Goal: Task Accomplishment & Management: Manage account settings

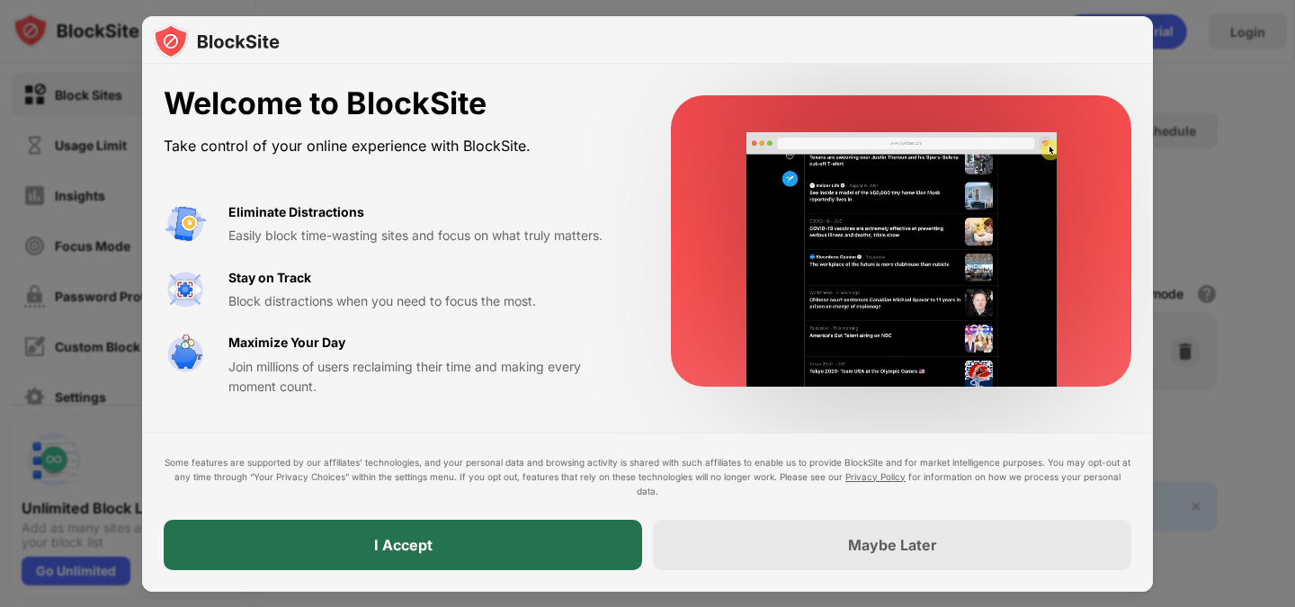
click at [430, 550] on div "I Accept" at bounding box center [403, 545] width 58 height 18
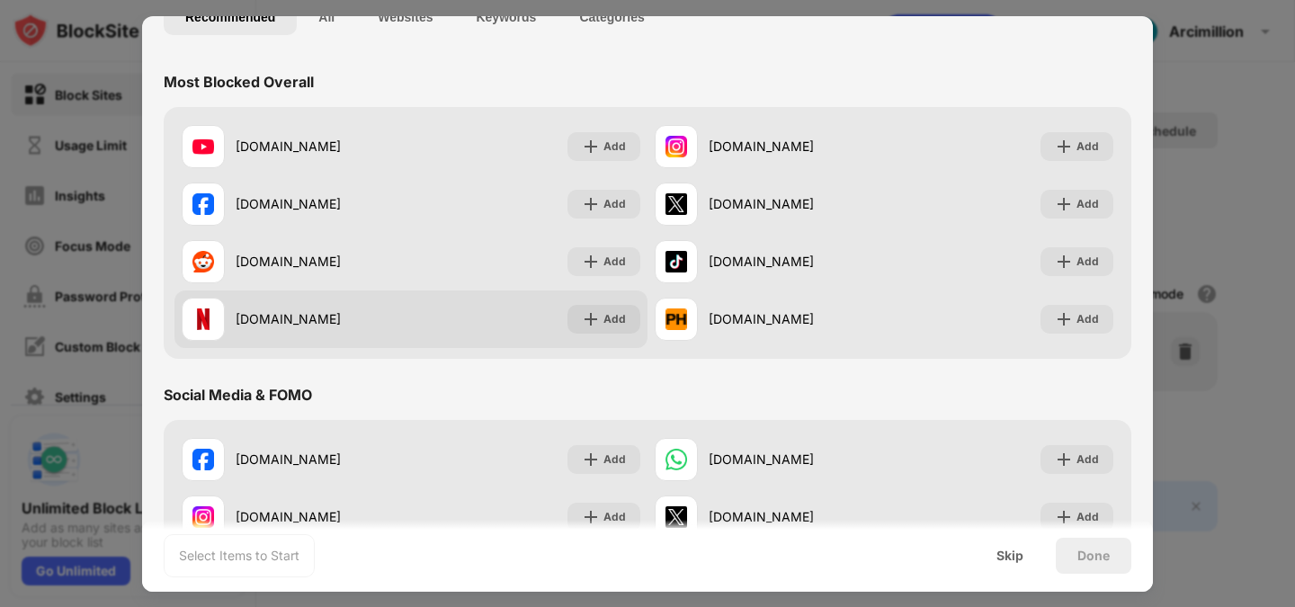
scroll to position [151, 0]
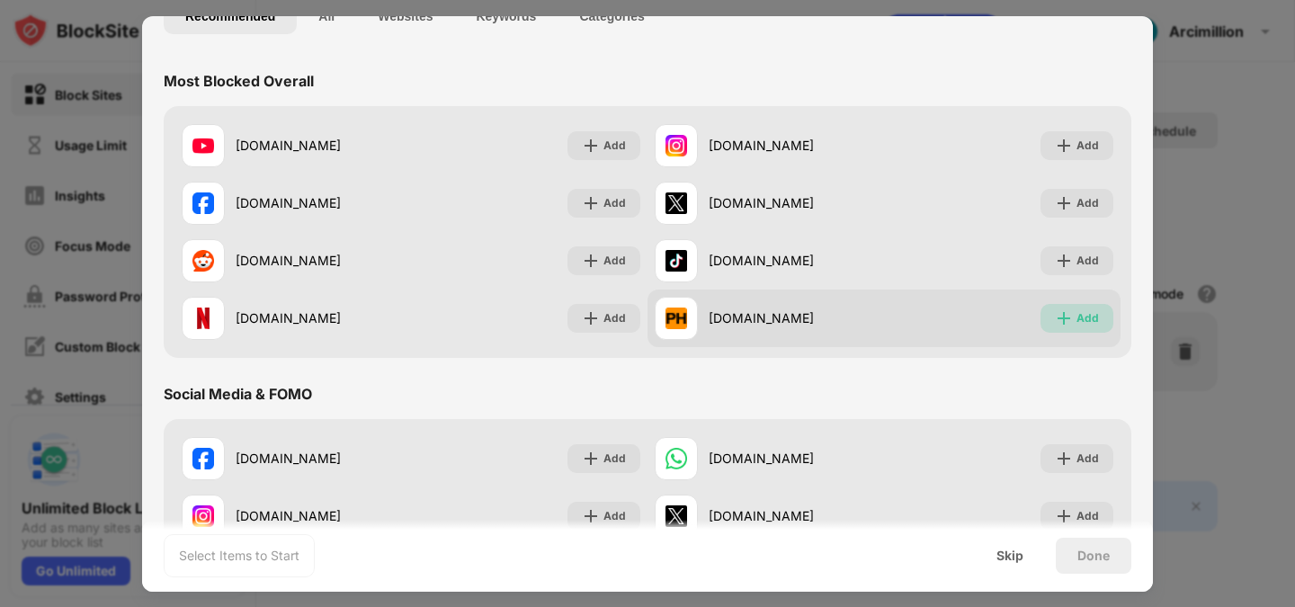
click at [1077, 317] on div "Add" at bounding box center [1088, 318] width 22 height 18
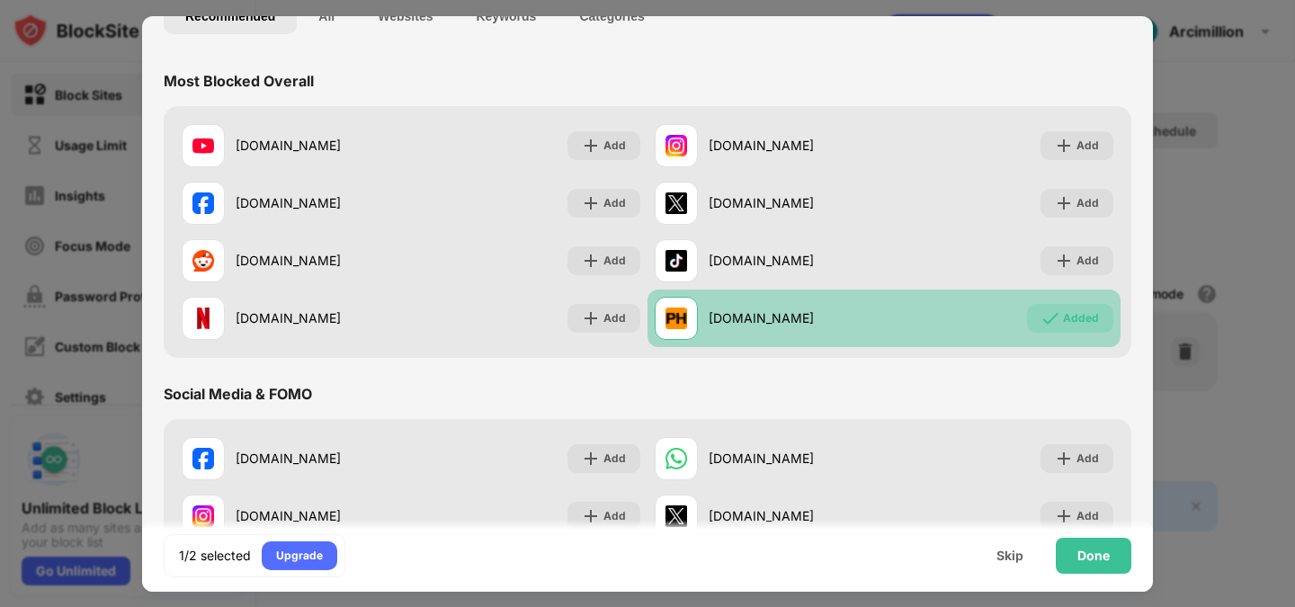
click at [1063, 311] on div "Added" at bounding box center [1081, 318] width 36 height 18
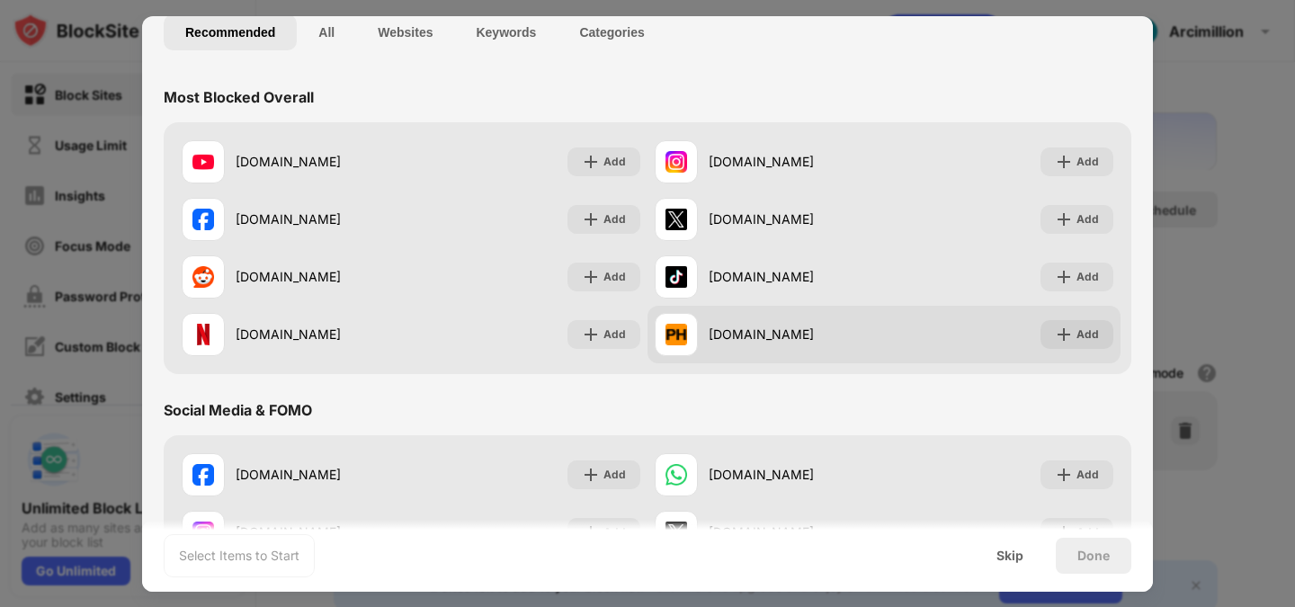
scroll to position [16, 0]
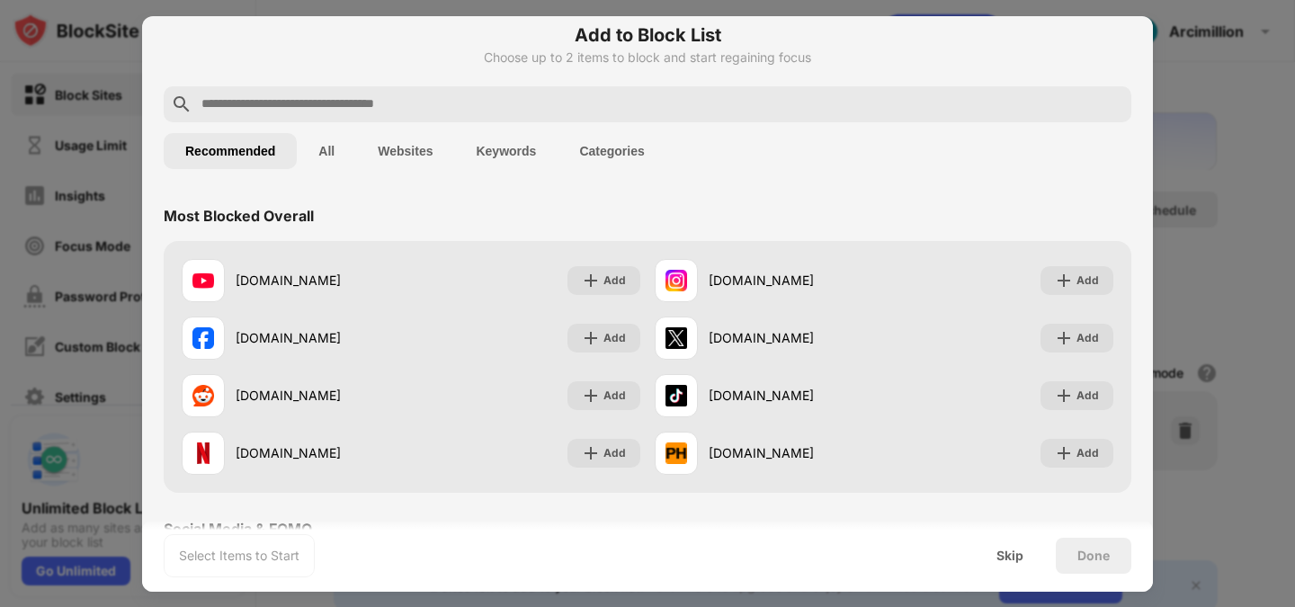
click at [396, 98] on input "text" at bounding box center [662, 105] width 925 height 22
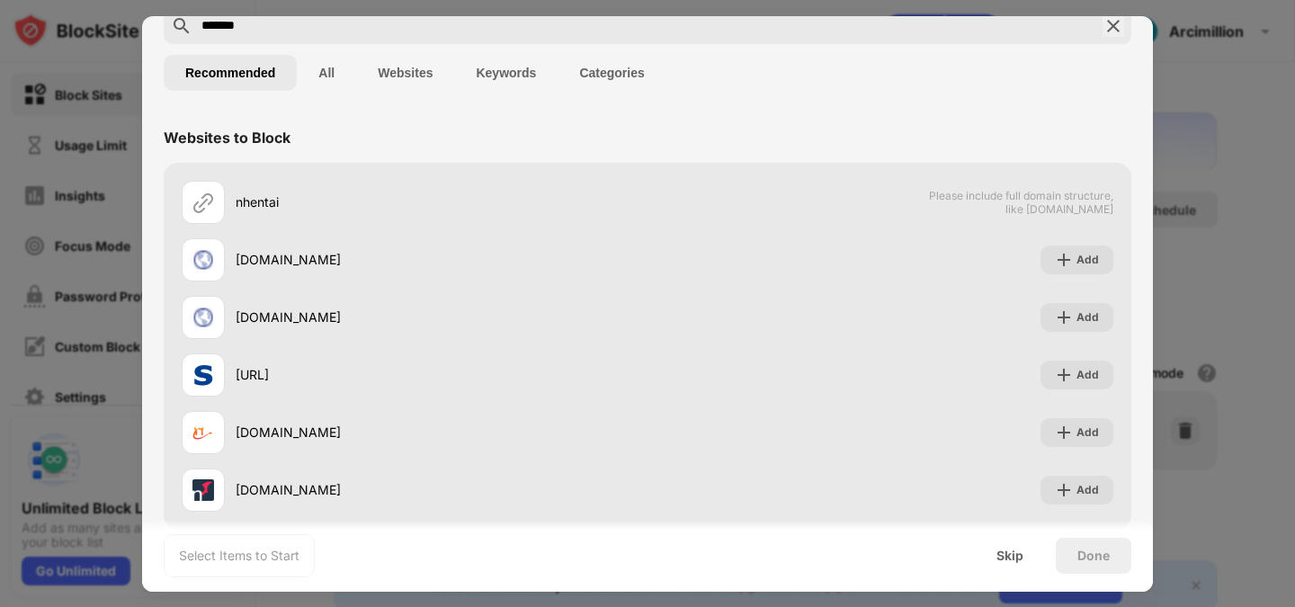
scroll to position [122, 0]
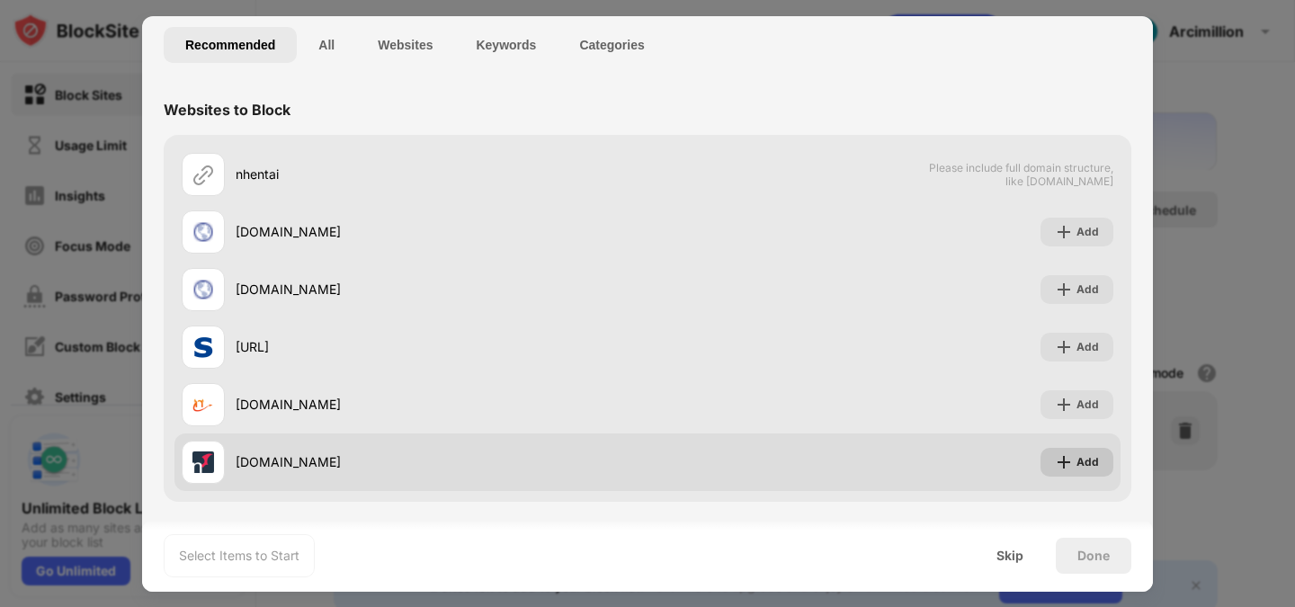
type input "*******"
click at [1071, 449] on div "Add" at bounding box center [1077, 462] width 73 height 29
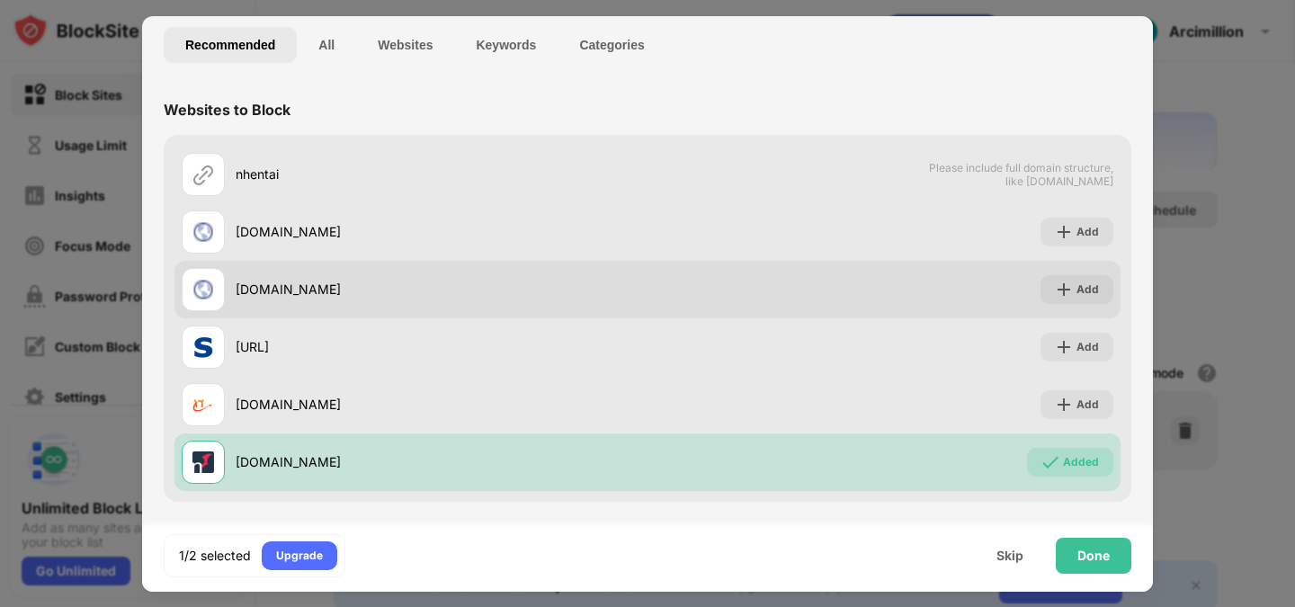
scroll to position [0, 0]
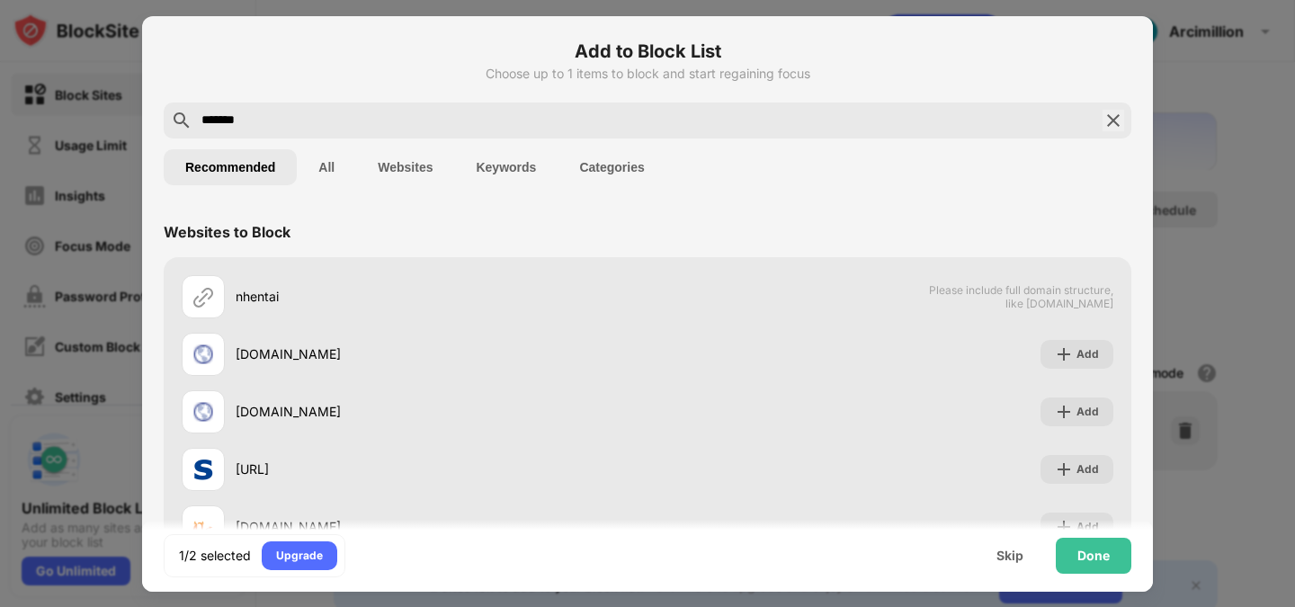
click at [1103, 122] on img at bounding box center [1114, 121] width 22 height 22
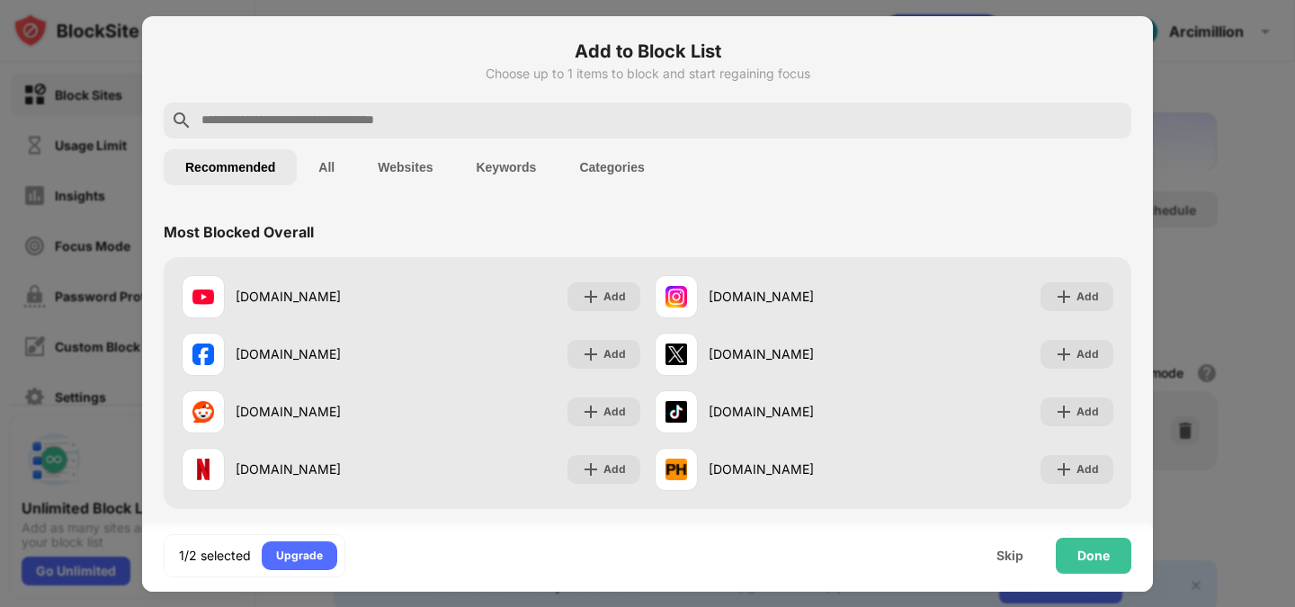
click at [998, 117] on input "text" at bounding box center [662, 121] width 925 height 22
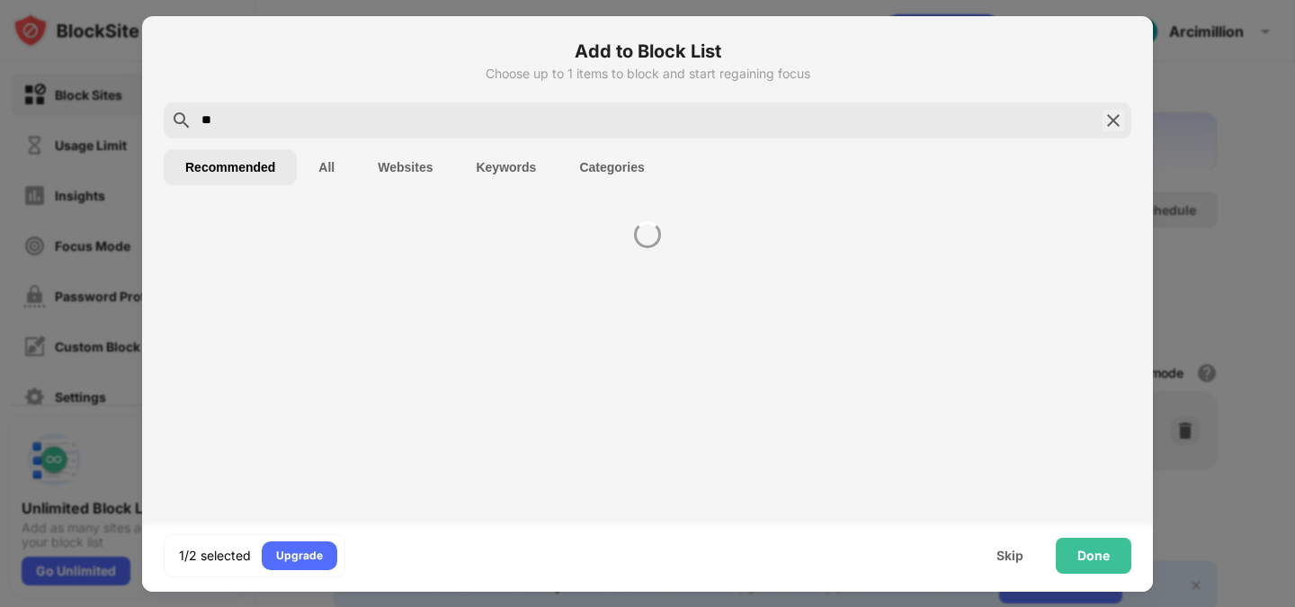
type input "*"
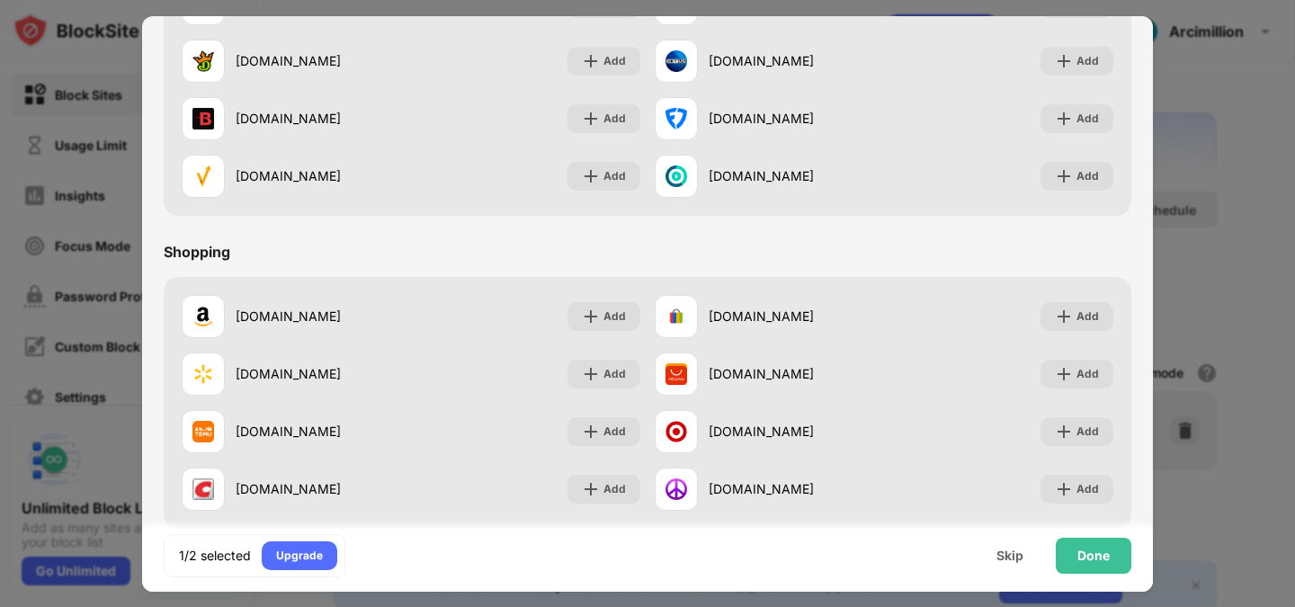
scroll to position [1885, 0]
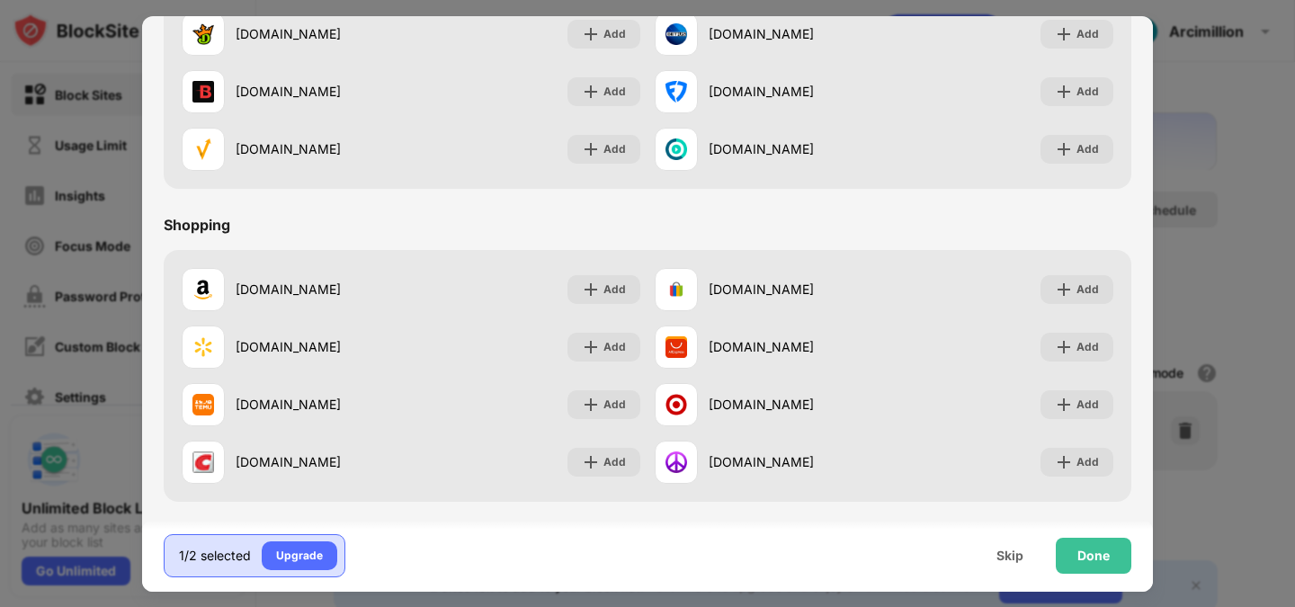
click at [187, 558] on div "1/2 selected" at bounding box center [215, 556] width 72 height 18
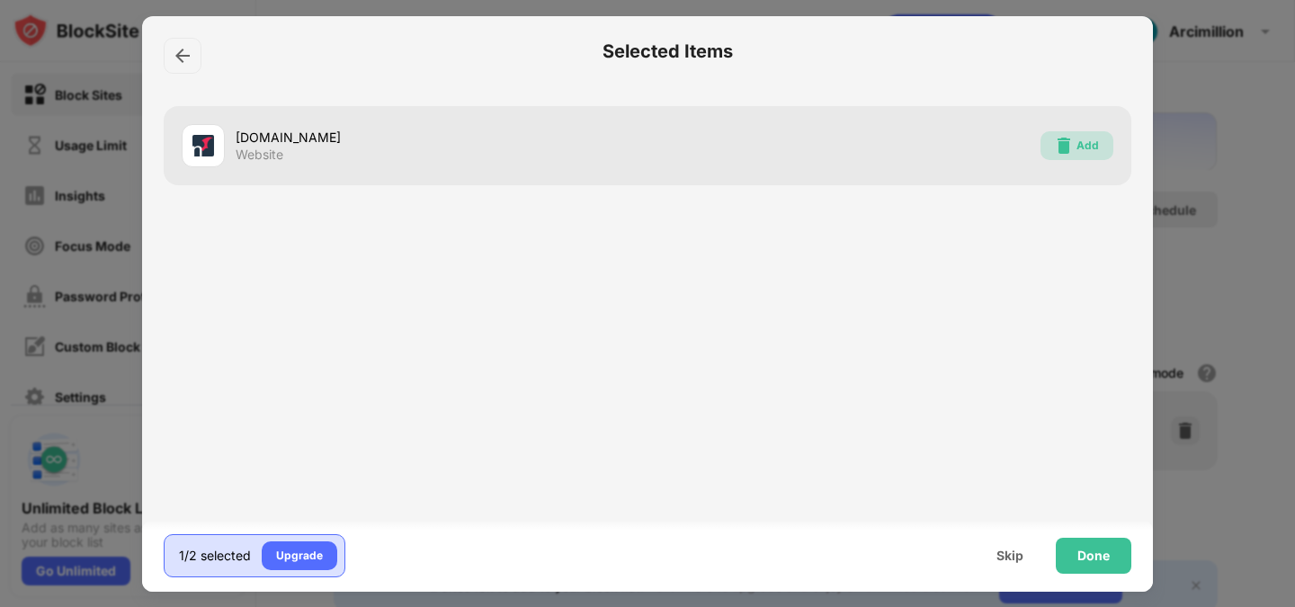
click at [1064, 139] on img at bounding box center [1064, 146] width 18 height 18
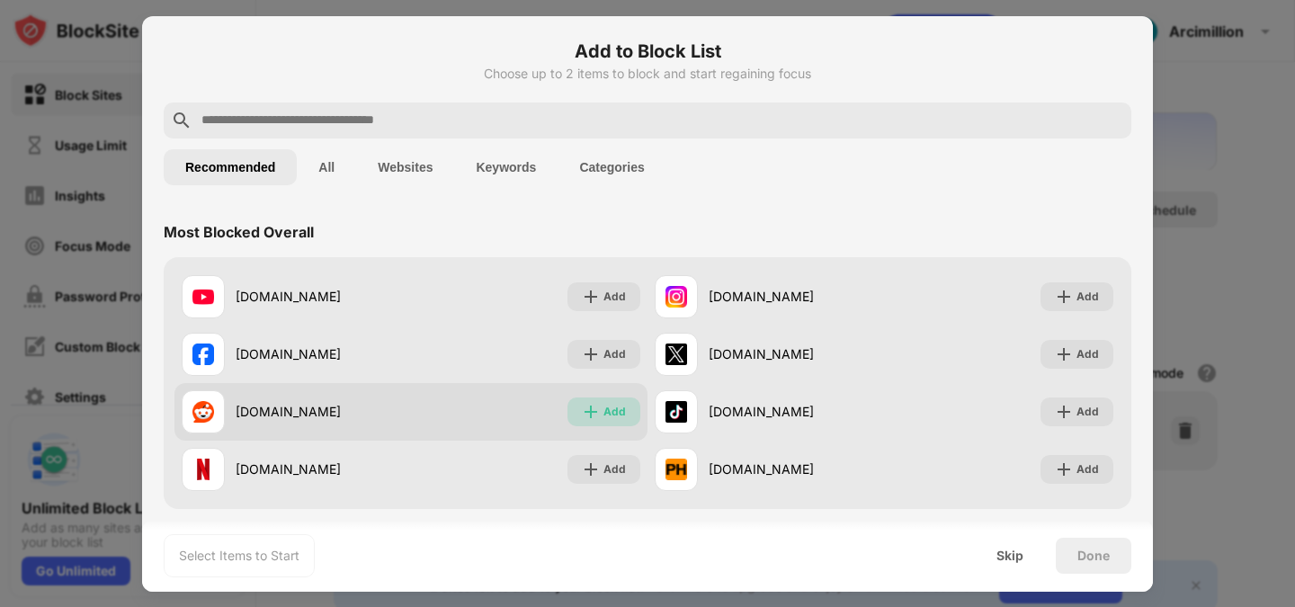
click at [594, 408] on div "Add" at bounding box center [604, 412] width 73 height 29
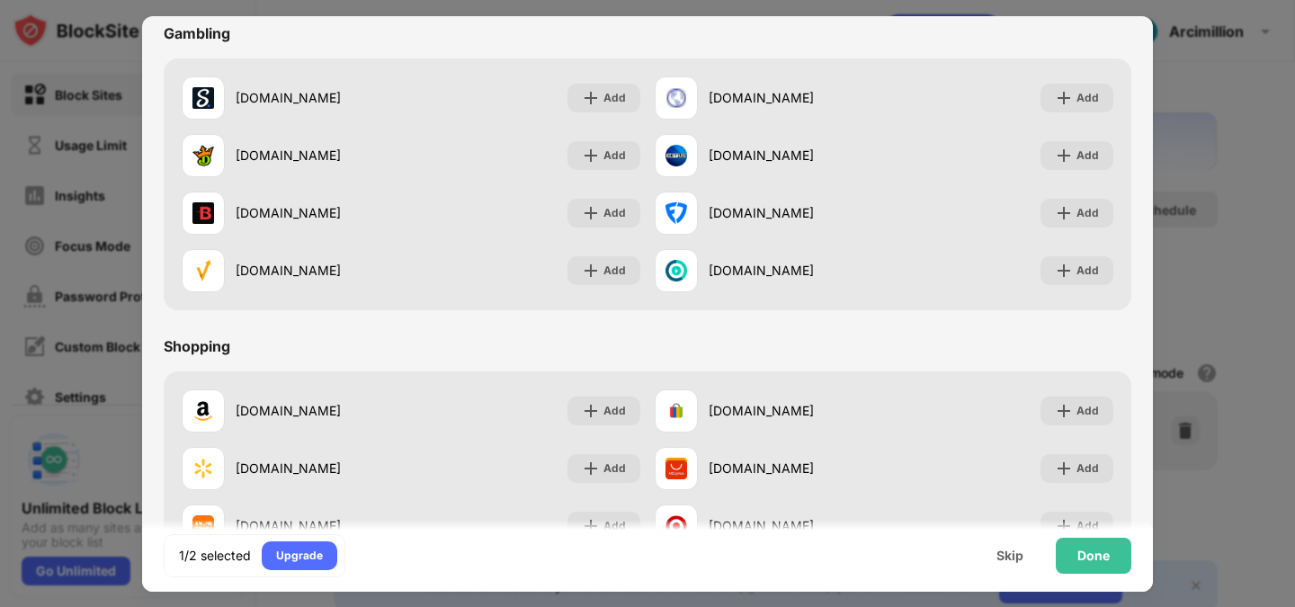
scroll to position [1885, 0]
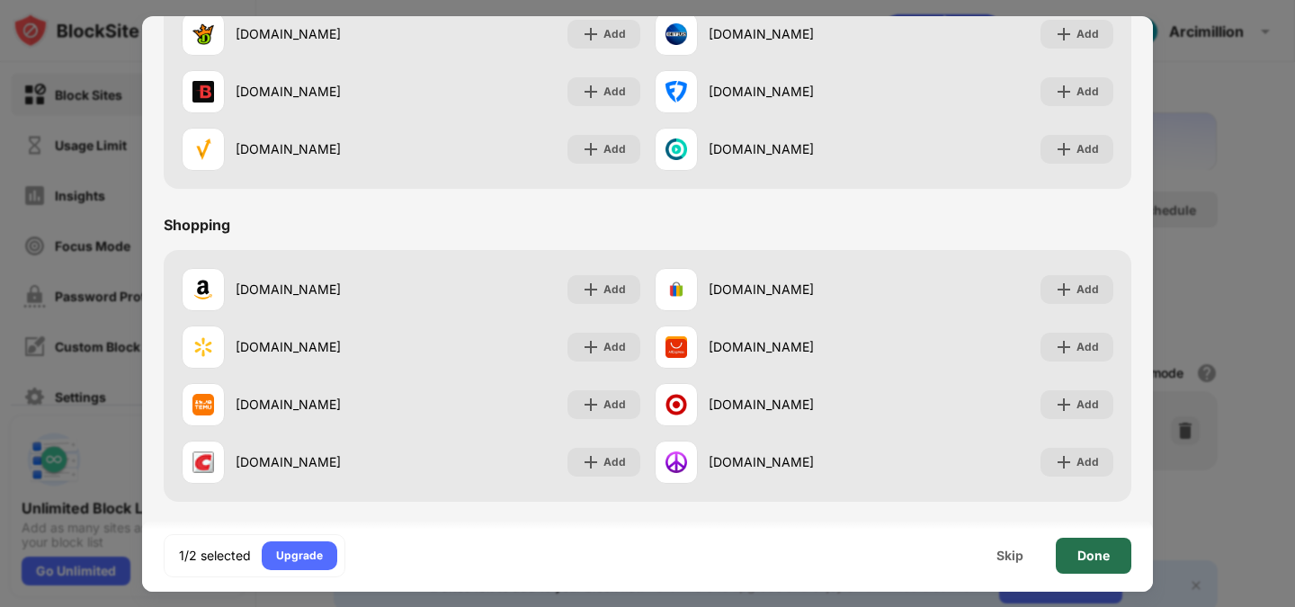
click at [1109, 557] on div "Done" at bounding box center [1093, 556] width 32 height 14
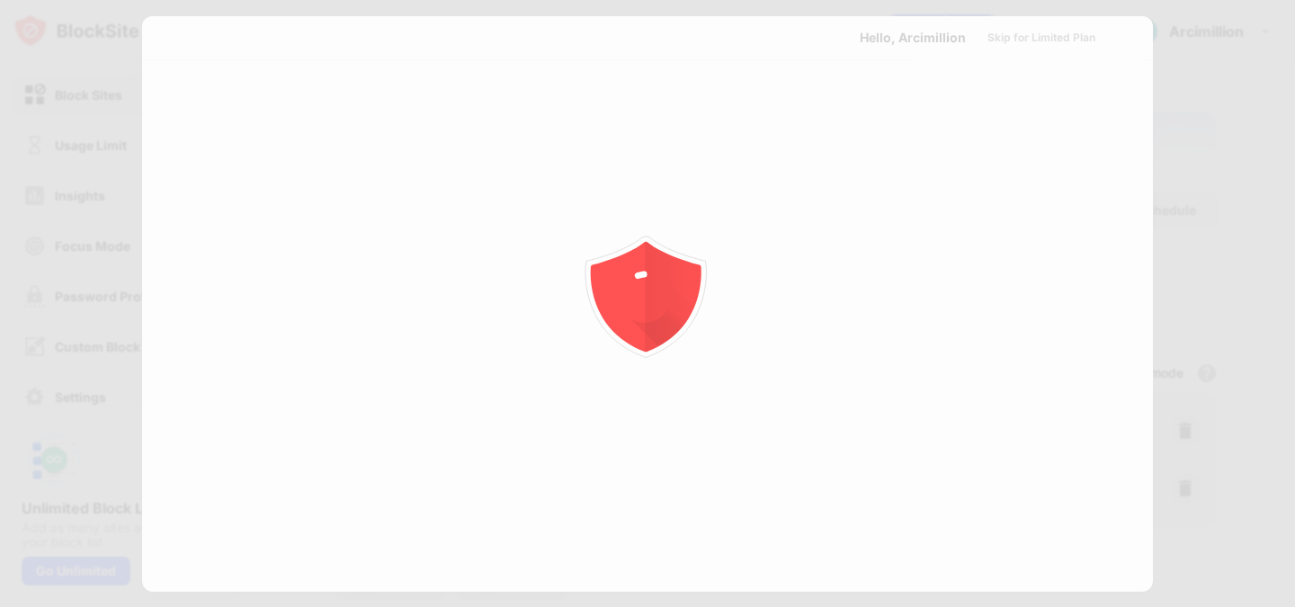
scroll to position [0, 0]
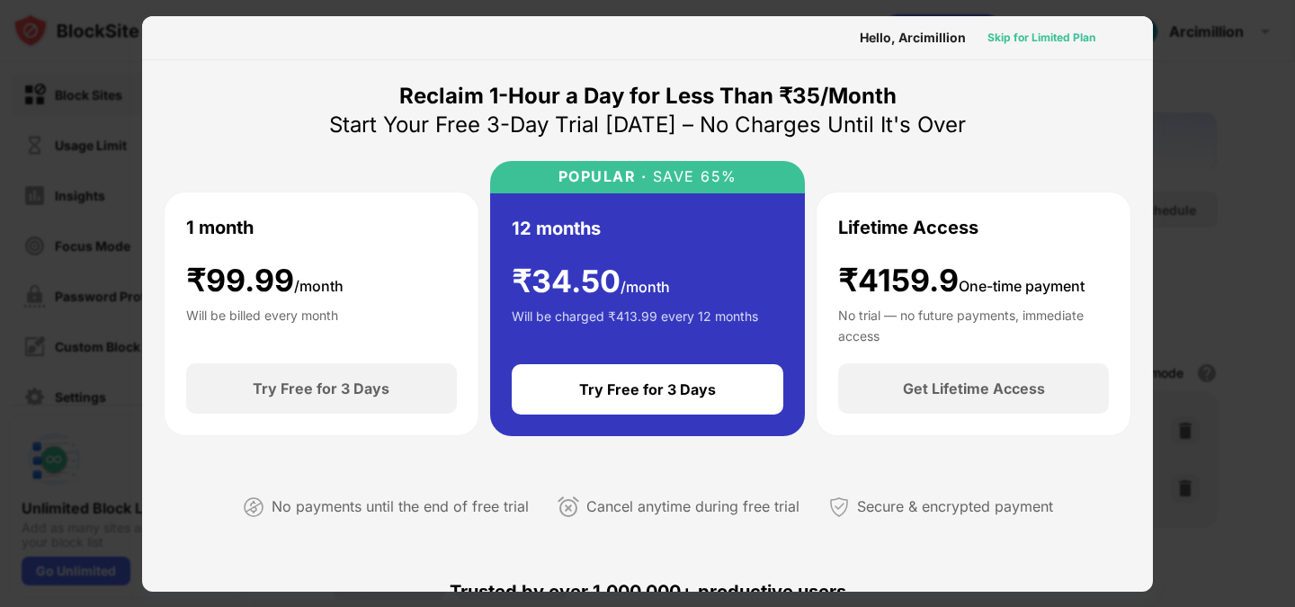
click at [1041, 38] on div "Skip for Limited Plan" at bounding box center [1042, 38] width 108 height 18
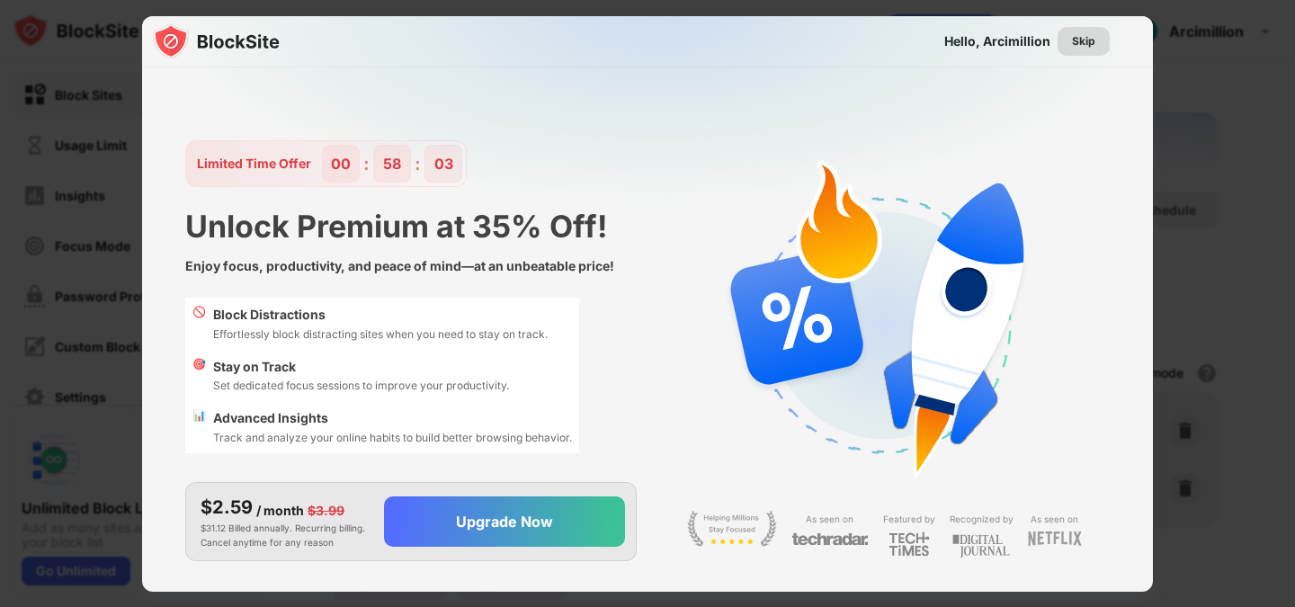
click at [1087, 40] on div "Skip" at bounding box center [1083, 41] width 23 height 18
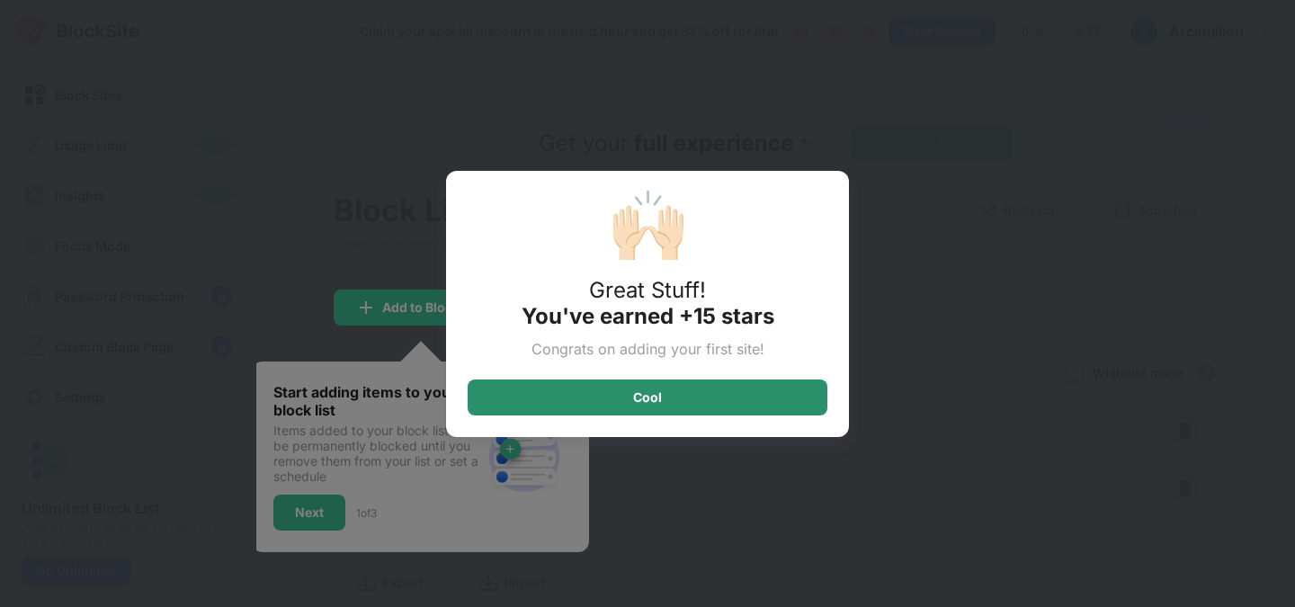
click at [700, 386] on div "Cool" at bounding box center [648, 398] width 360 height 36
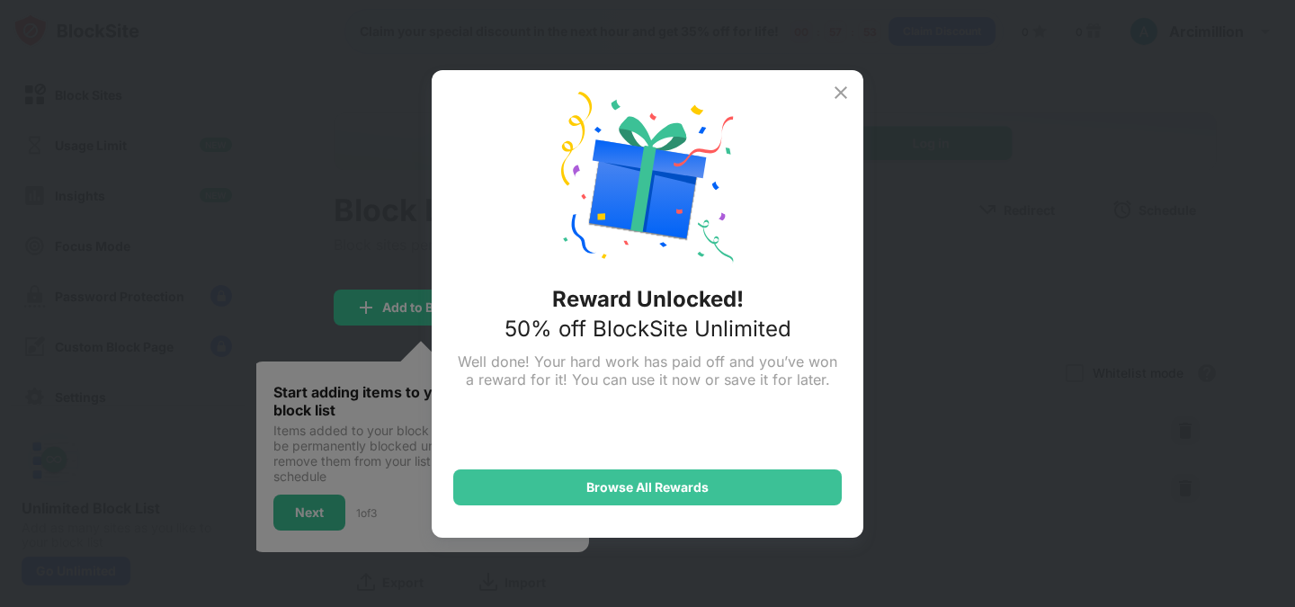
click at [842, 96] on img at bounding box center [841, 93] width 22 height 22
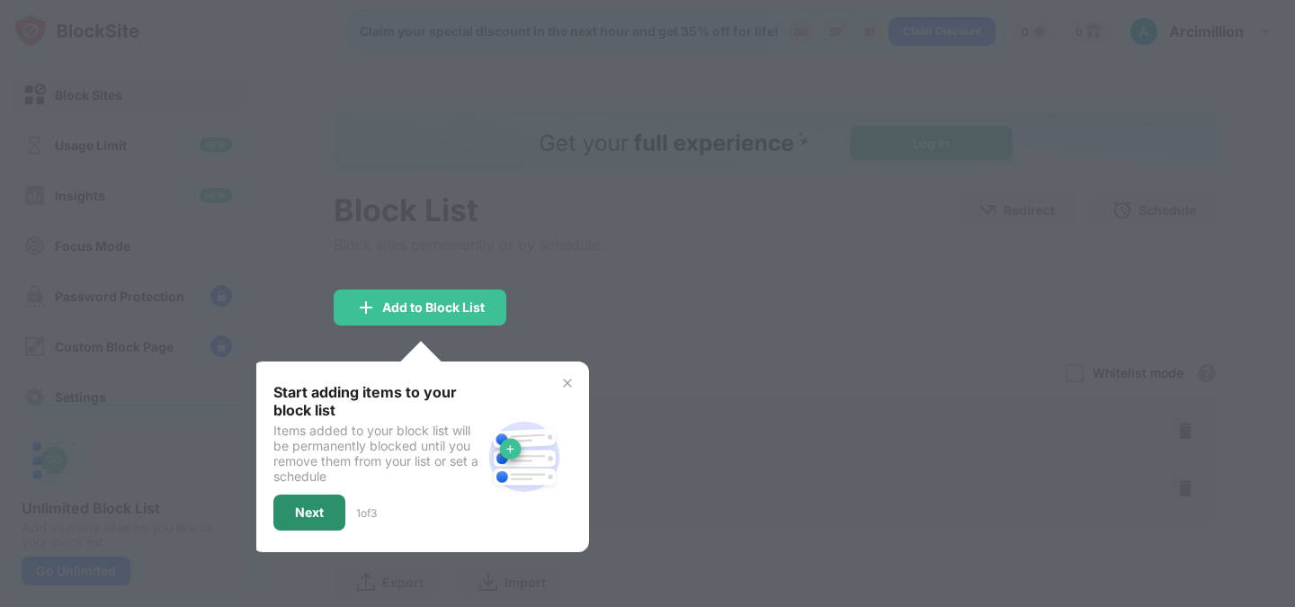
click at [324, 505] on div "Next" at bounding box center [309, 512] width 29 height 14
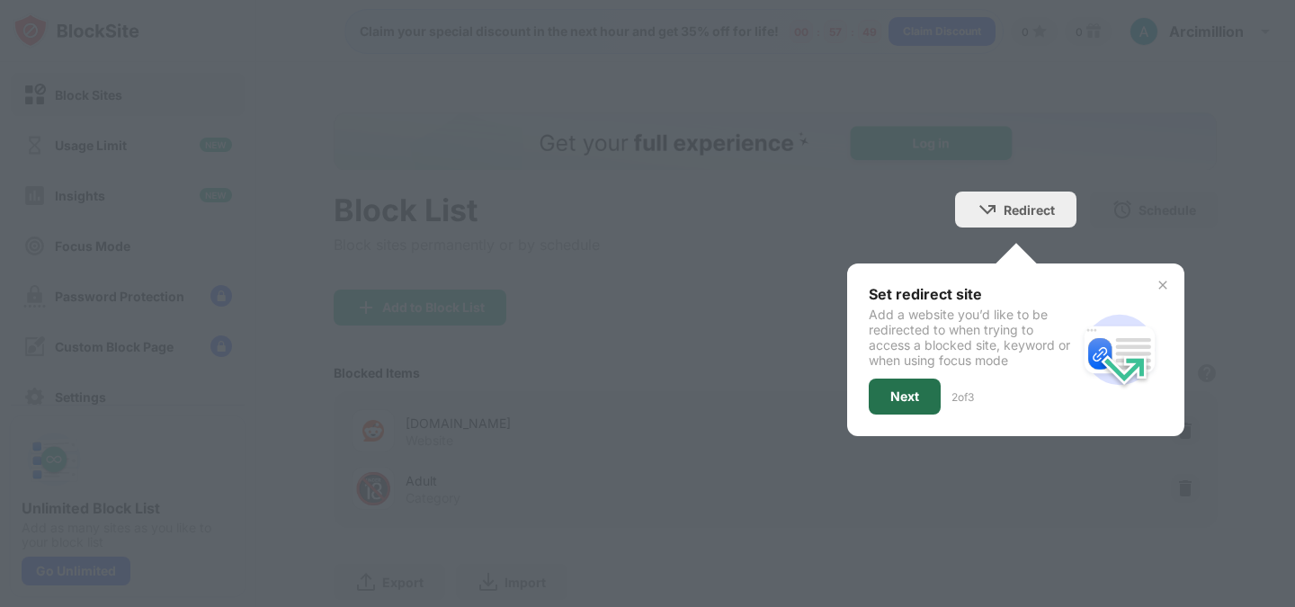
click at [887, 404] on div "Next" at bounding box center [905, 397] width 72 height 36
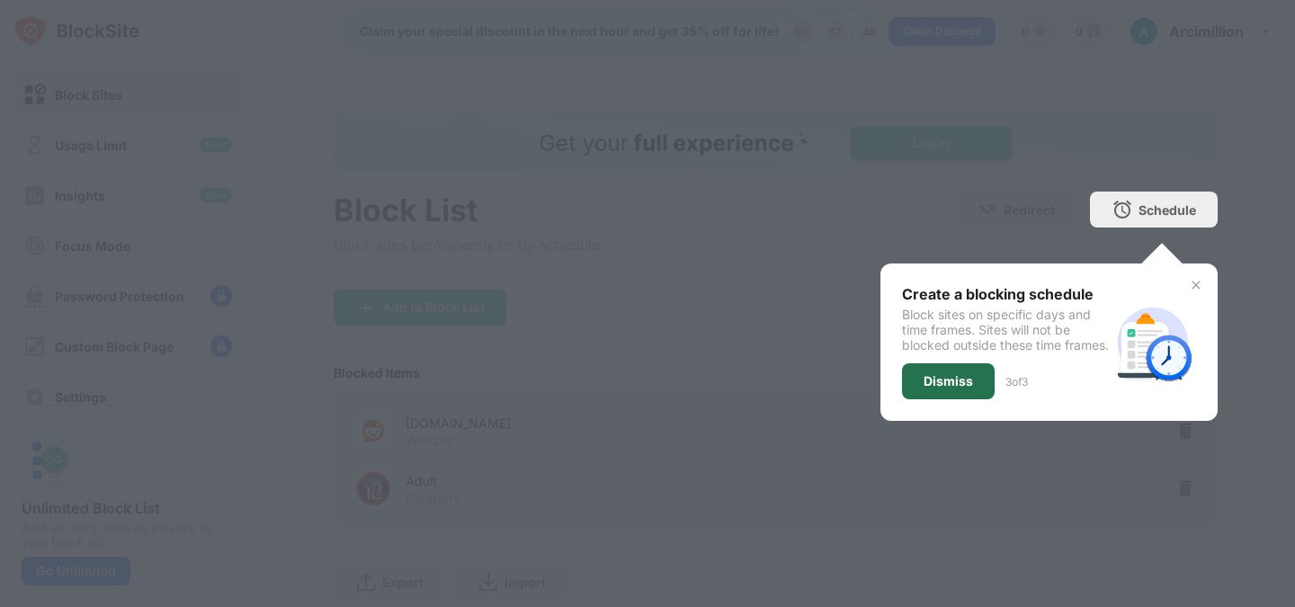
click at [924, 389] on div "Dismiss" at bounding box center [948, 381] width 49 height 14
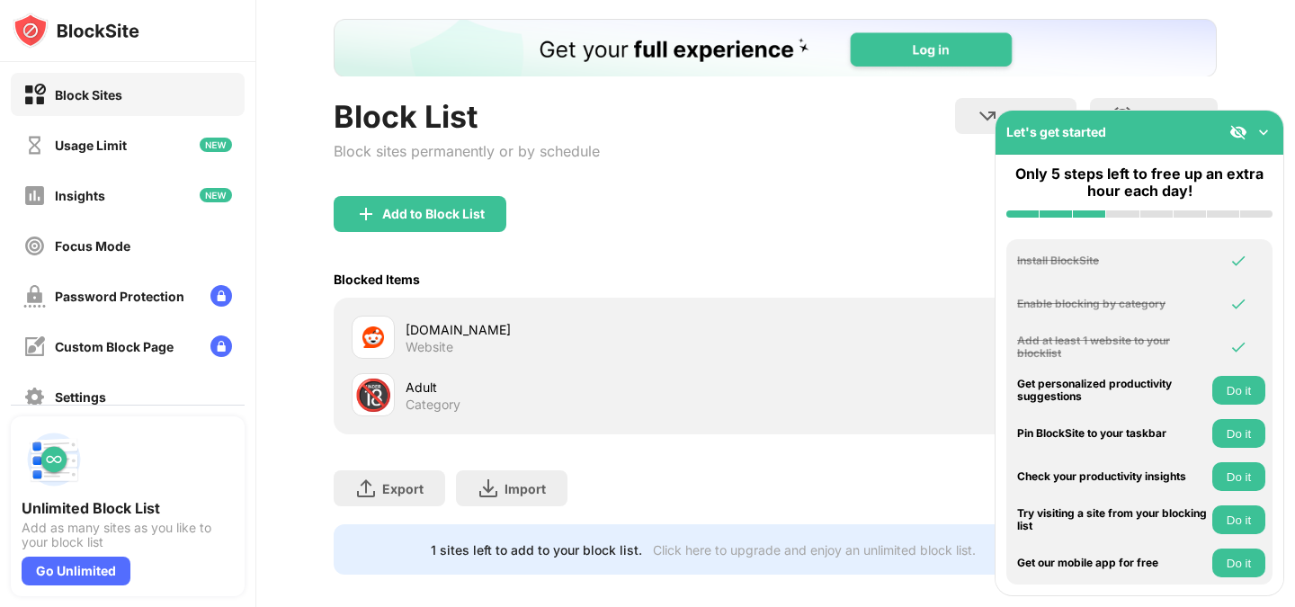
scroll to position [124, 0]
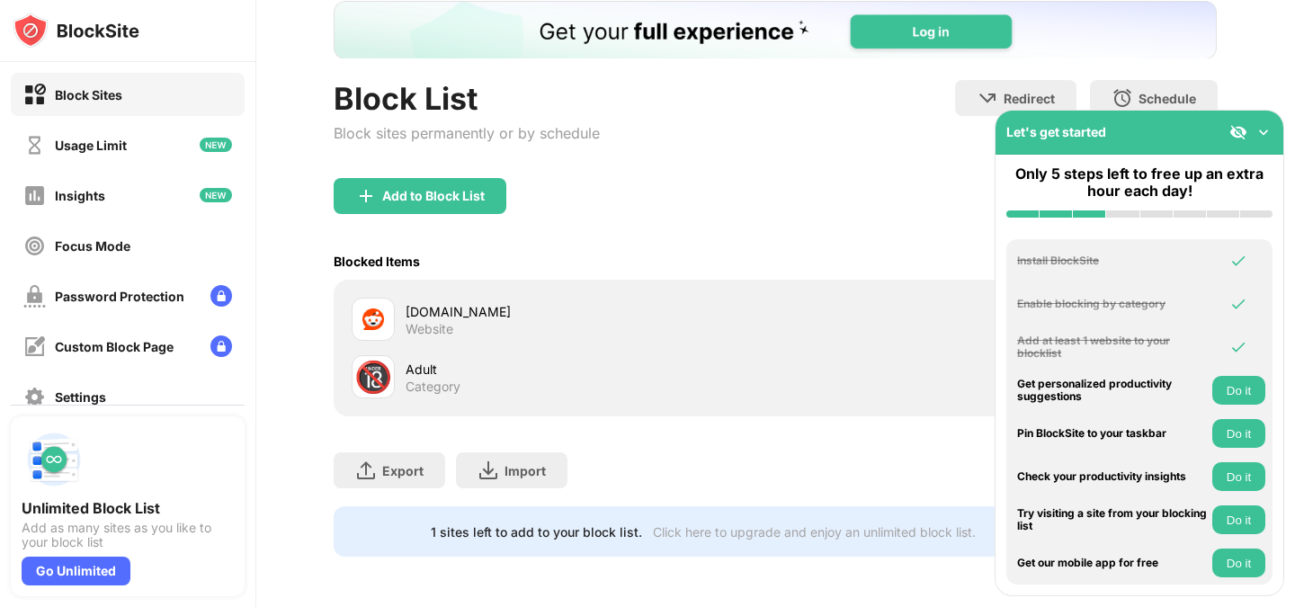
click at [673, 217] on div "Add to Block List" at bounding box center [775, 210] width 883 height 65
click at [1269, 131] on img at bounding box center [1264, 132] width 18 height 18
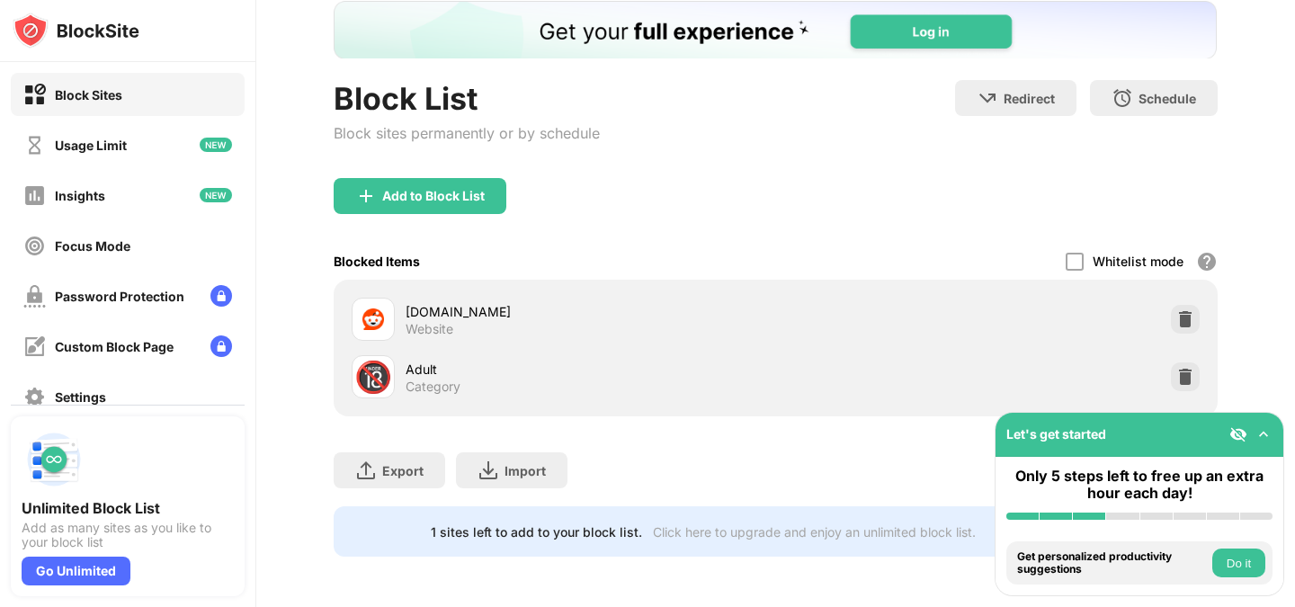
click at [419, 360] on div "Adult" at bounding box center [591, 369] width 370 height 19
drag, startPoint x: 396, startPoint y: 358, endPoint x: 445, endPoint y: 289, distance: 85.1
click at [445, 290] on div "reddit.com Website 🔞 Adult Category" at bounding box center [775, 347] width 862 height 115
click at [445, 302] on div "reddit.com" at bounding box center [591, 311] width 370 height 19
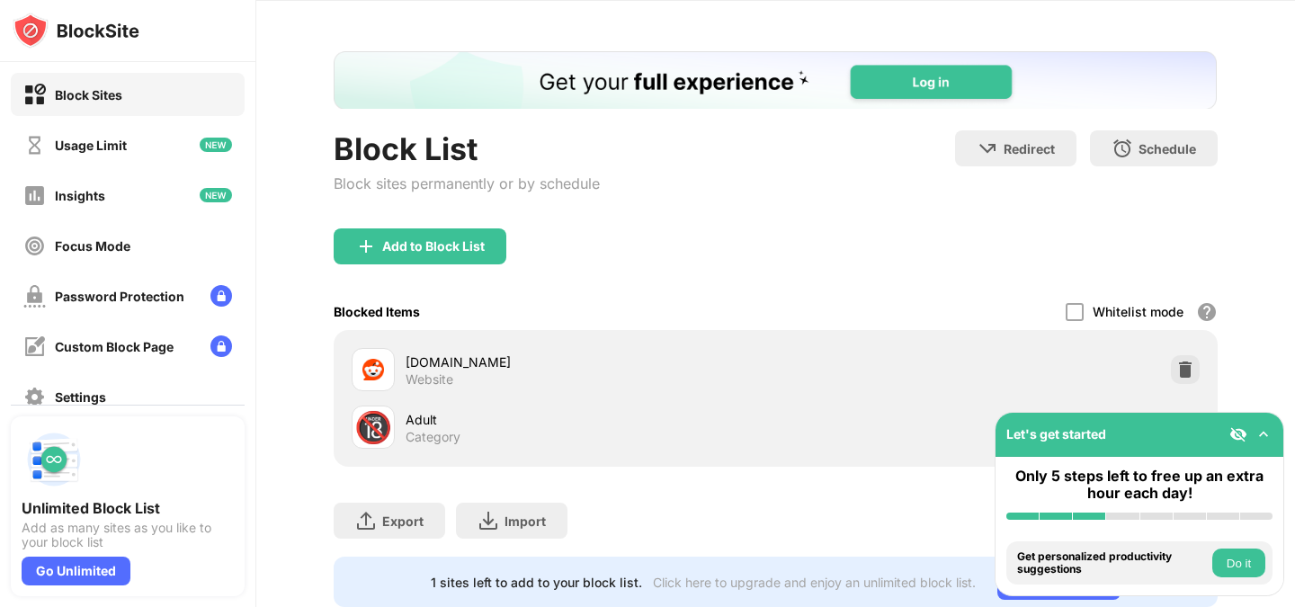
scroll to position [0, 0]
